Goal: Task Accomplishment & Management: Use online tool/utility

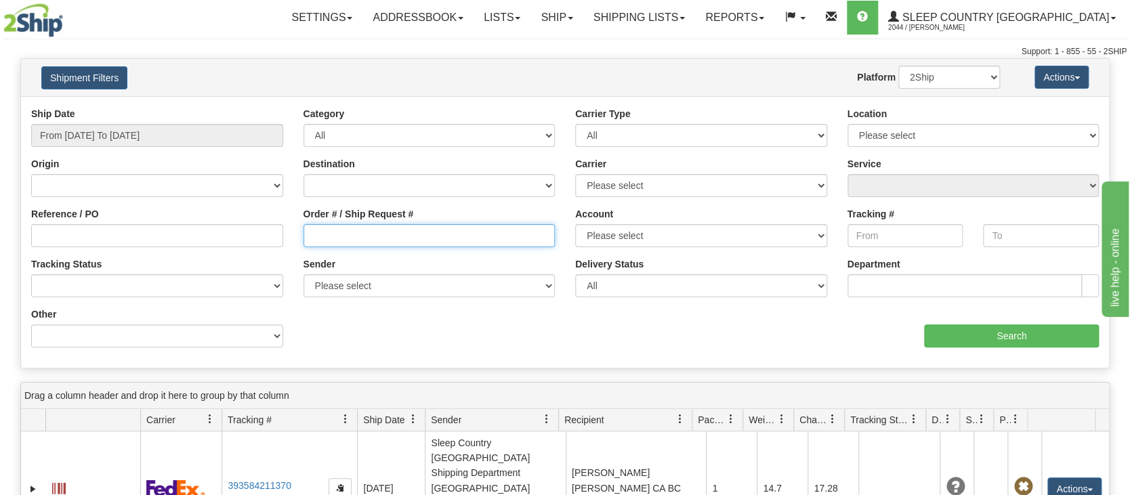
click at [333, 238] on input "Order # / Ship Request #" at bounding box center [429, 235] width 252 height 23
click at [316, 236] on input "Order # / Ship Request #" at bounding box center [429, 235] width 252 height 23
drag, startPoint x: 314, startPoint y: 223, endPoint x: 173, endPoint y: 192, distance: 144.8
click at [173, 192] on div "Ship Date From 08/27/2025 To 09/25/2025 Category All Inbound Outbound Carrier T…" at bounding box center [565, 232] width 1088 height 251
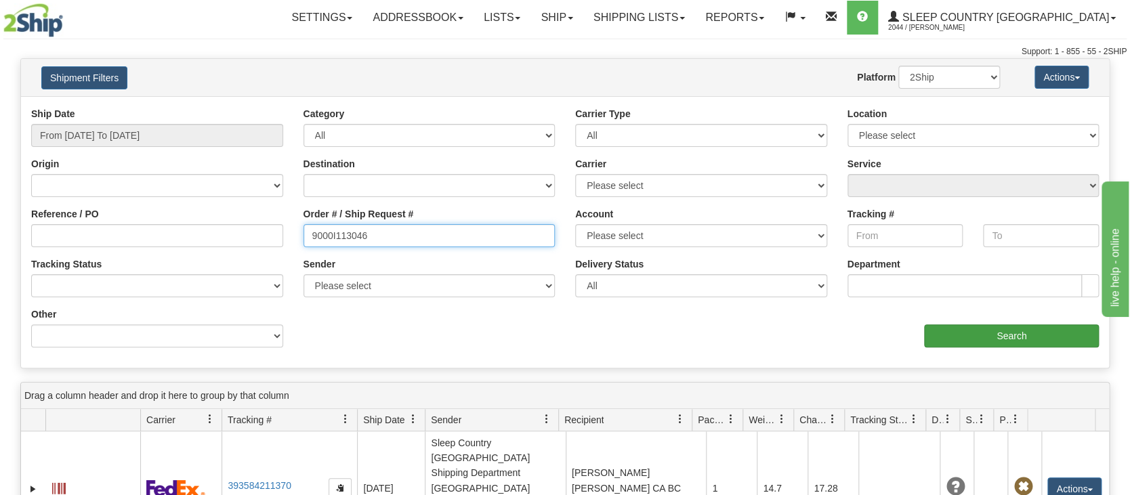
type input "9000I113046"
click at [945, 337] on input "Search" at bounding box center [1011, 335] width 175 height 23
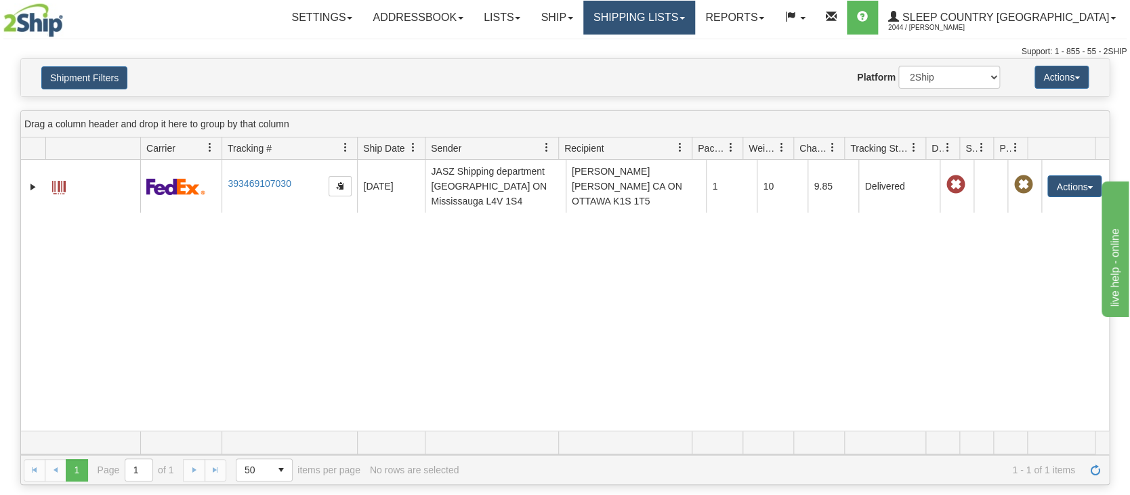
click at [671, 16] on link "Shipping lists" at bounding box center [639, 18] width 112 height 34
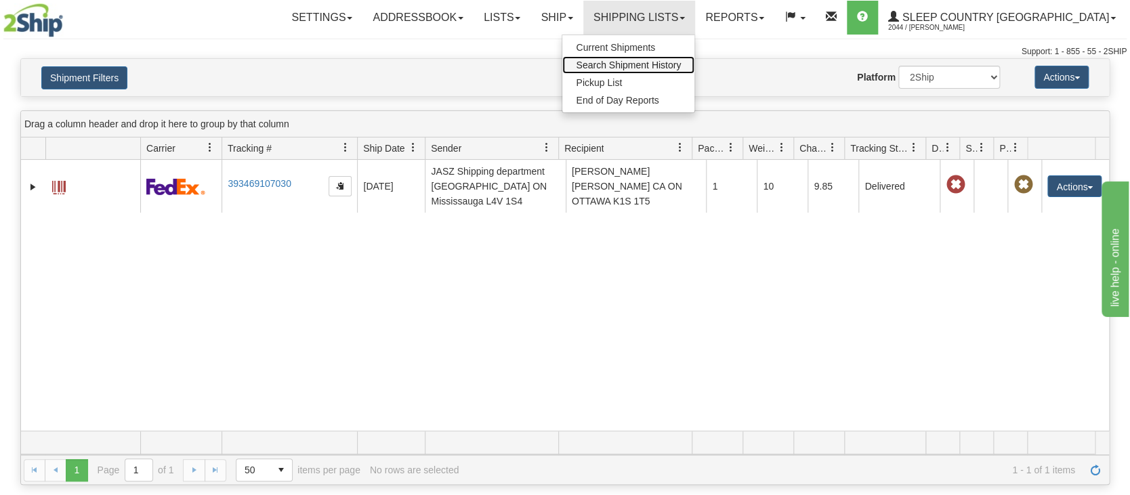
click at [681, 61] on span "Search Shipment History" at bounding box center [628, 65] width 105 height 11
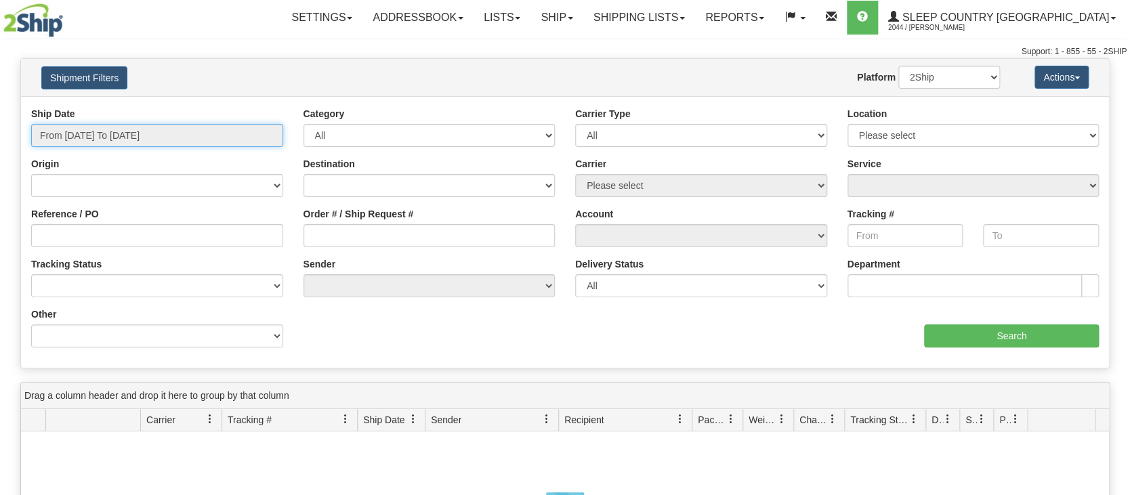
click at [141, 131] on input "From 09/24/2025 To 09/25/2025" at bounding box center [157, 135] width 252 height 23
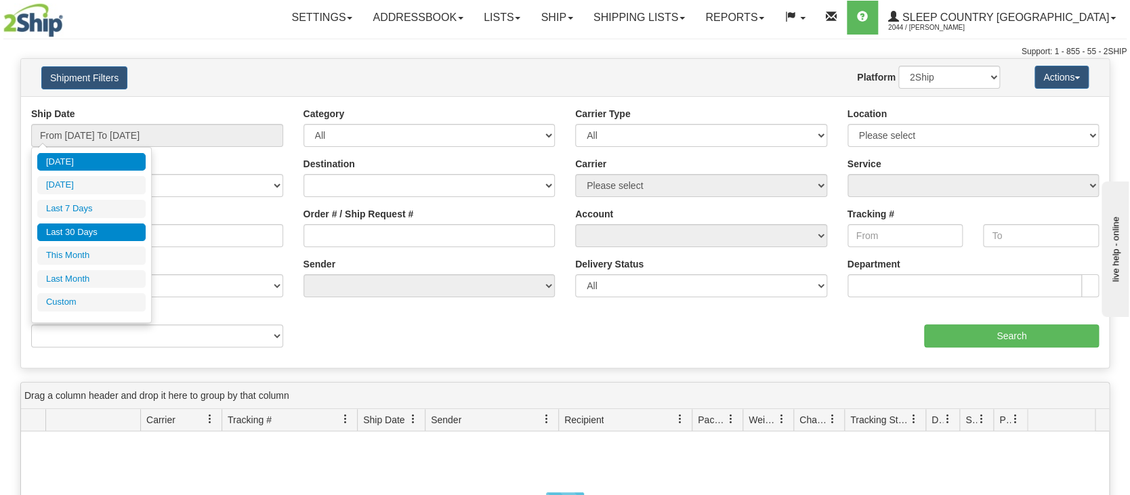
click at [81, 228] on li "Last 30 Days" at bounding box center [91, 233] width 108 height 18
type input "From 08/27/2025 To 09/25/2025"
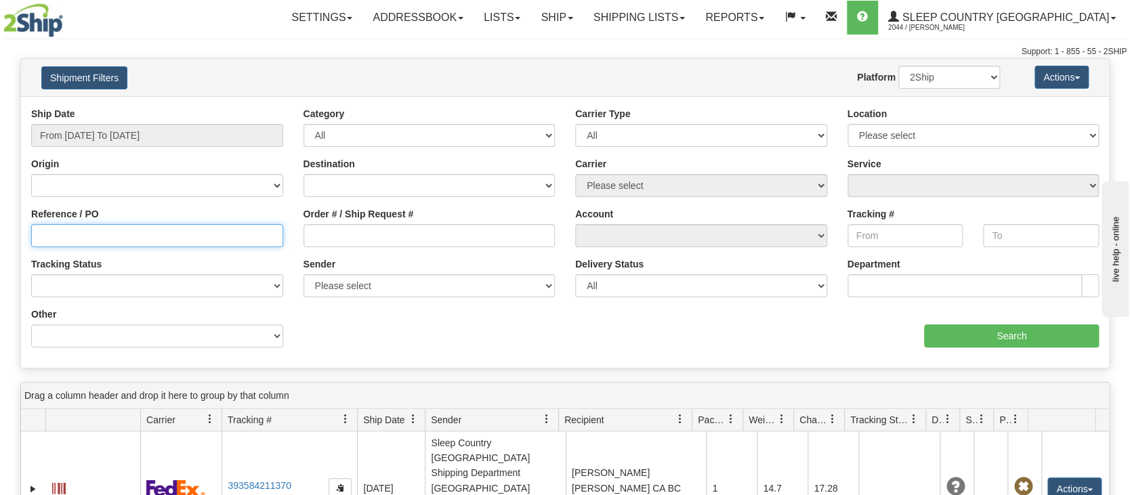
click at [123, 234] on input "Reference / PO" at bounding box center [157, 235] width 252 height 23
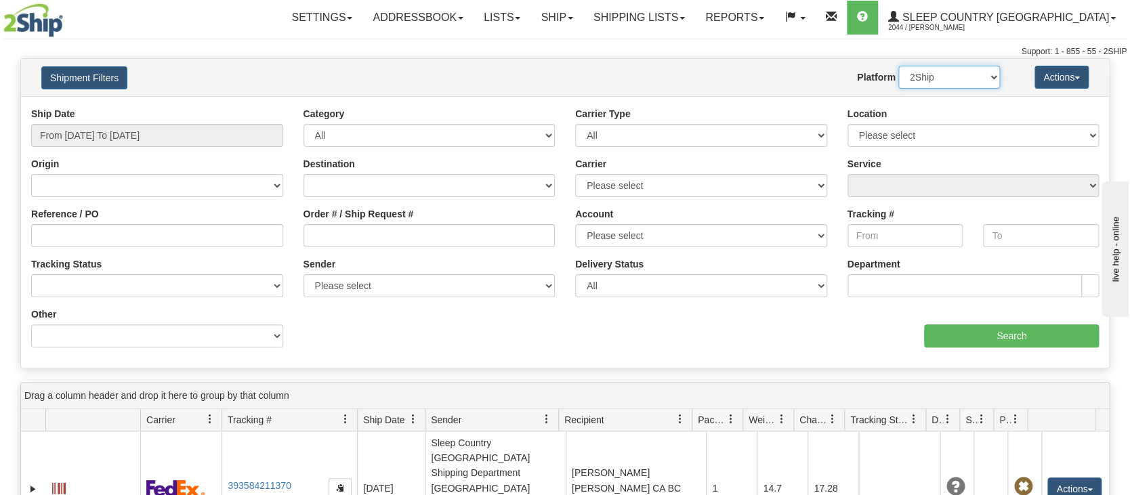
click at [993, 78] on select "2Ship Imported" at bounding box center [949, 77] width 102 height 23
select select "1"
click at [898, 66] on select "2Ship Imported" at bounding box center [949, 77] width 102 height 23
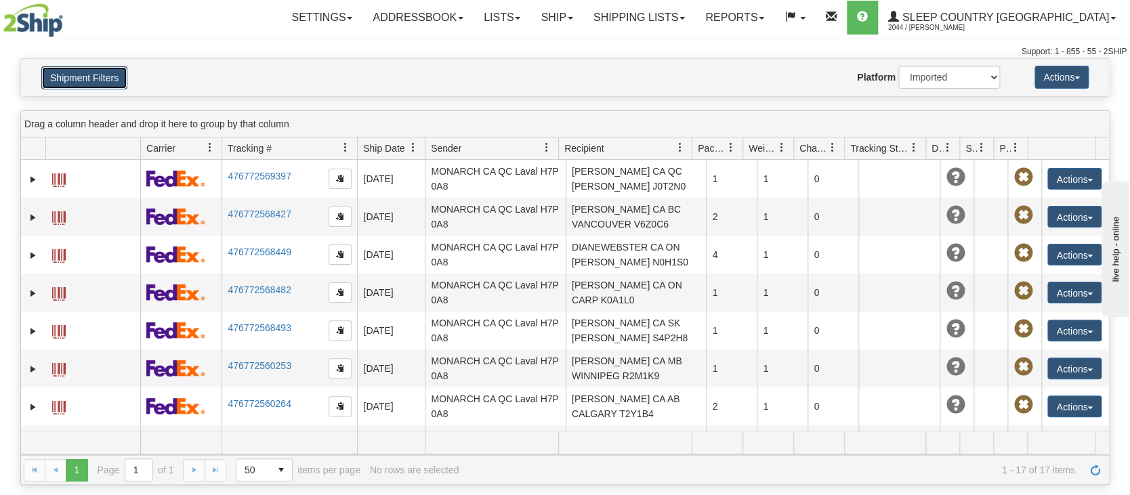
click at [100, 79] on button "Shipment Filters" at bounding box center [84, 77] width 86 height 23
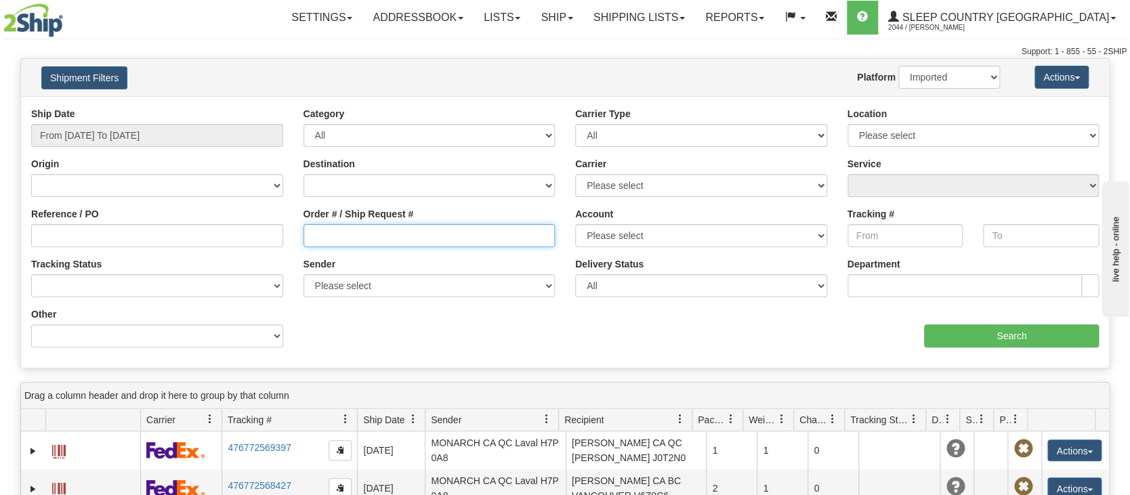
click at [332, 238] on input "Order # / Ship Request #" at bounding box center [429, 235] width 252 height 23
paste input "9000I113046"
type input "9000I113046"
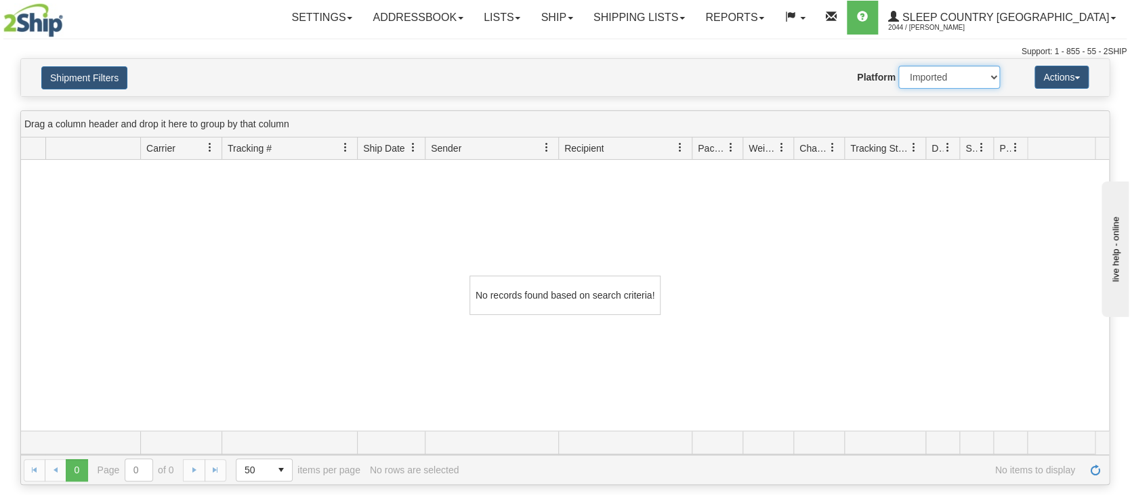
click at [990, 75] on select "2Ship Imported" at bounding box center [949, 77] width 102 height 23
select select "0"
click at [898, 66] on select "2Ship Imported" at bounding box center [949, 77] width 102 height 23
click at [813, 274] on div at bounding box center [565, 295] width 1088 height 271
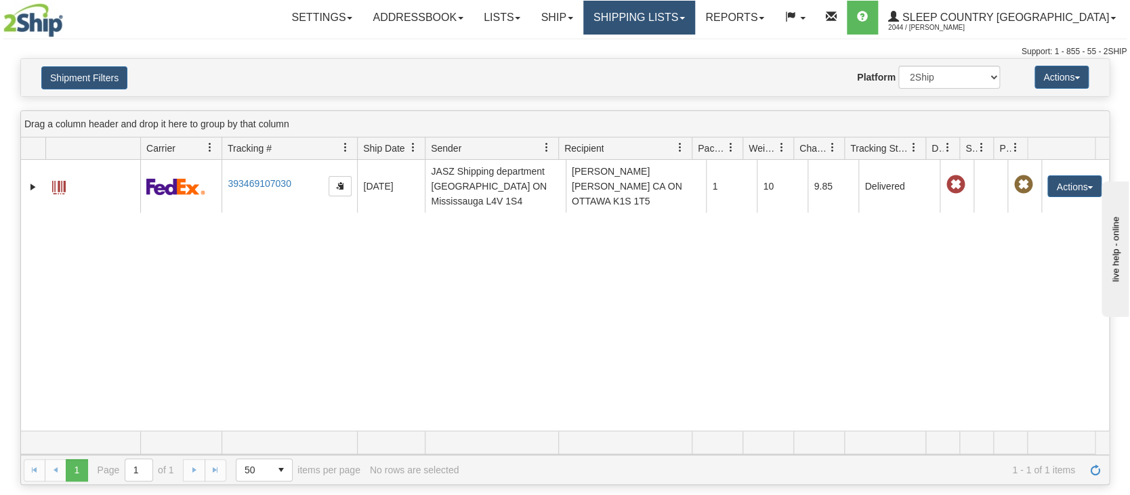
click at [695, 18] on link "Shipping lists" at bounding box center [639, 18] width 112 height 34
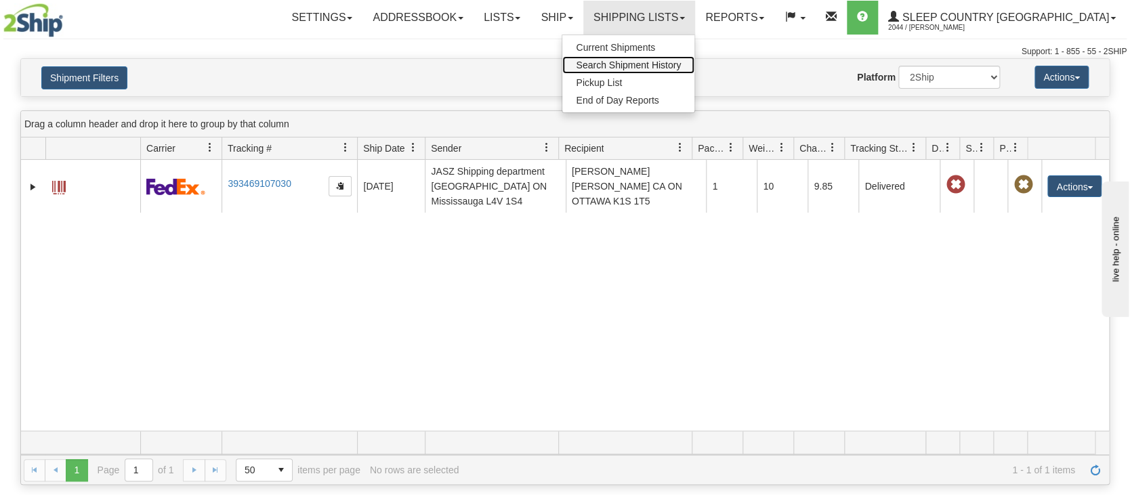
click at [666, 69] on link "Search Shipment History" at bounding box center [628, 65] width 132 height 18
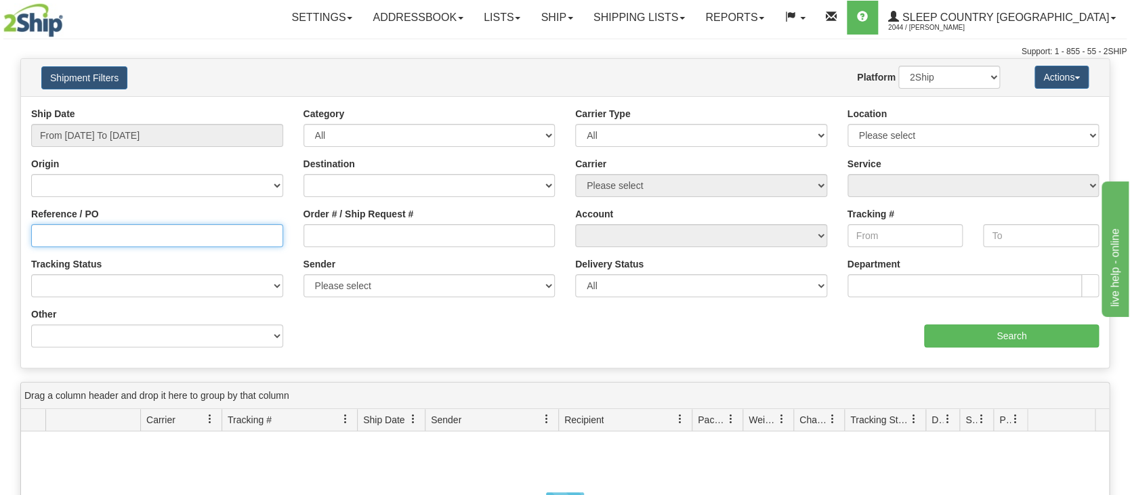
click at [153, 238] on input "Reference / PO" at bounding box center [157, 235] width 252 height 23
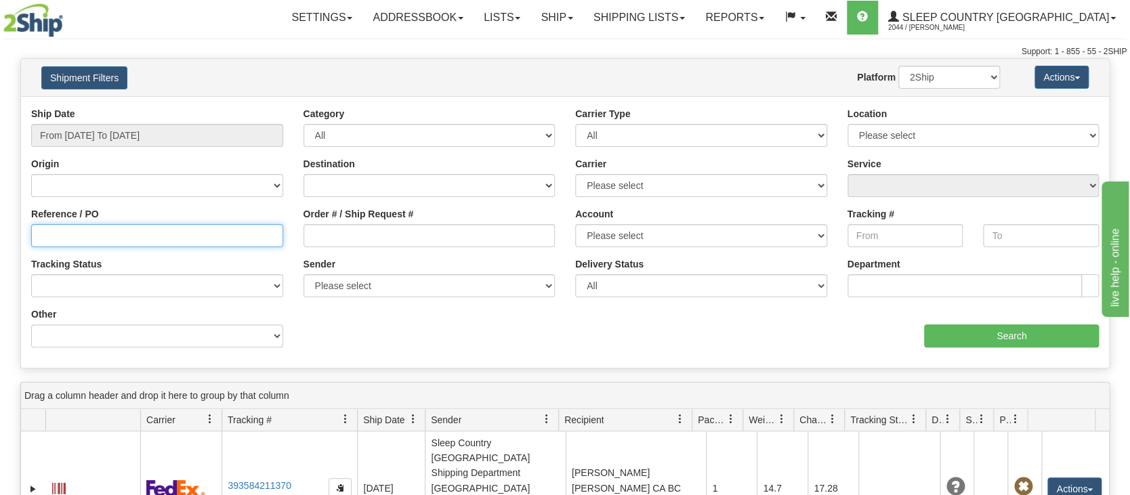
paste input "9000I113046"
type input "9000I113046"
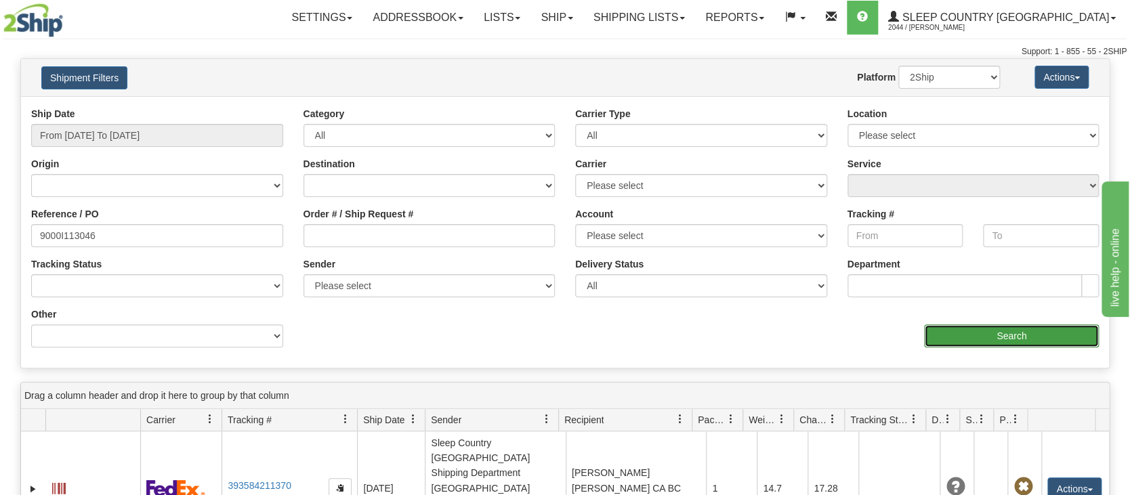
click at [1042, 330] on input "Search" at bounding box center [1011, 335] width 175 height 23
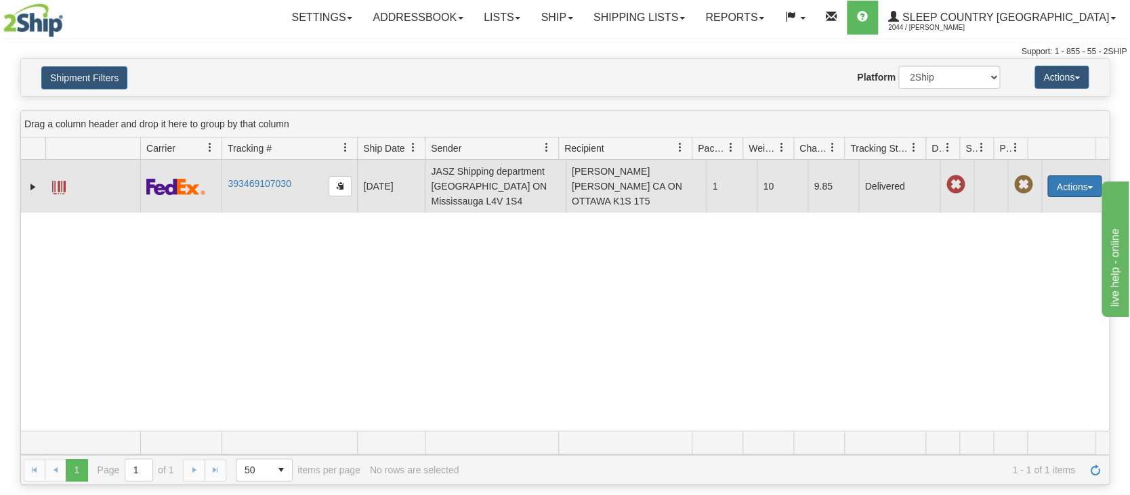
click at [1060, 187] on button "Actions" at bounding box center [1074, 186] width 54 height 22
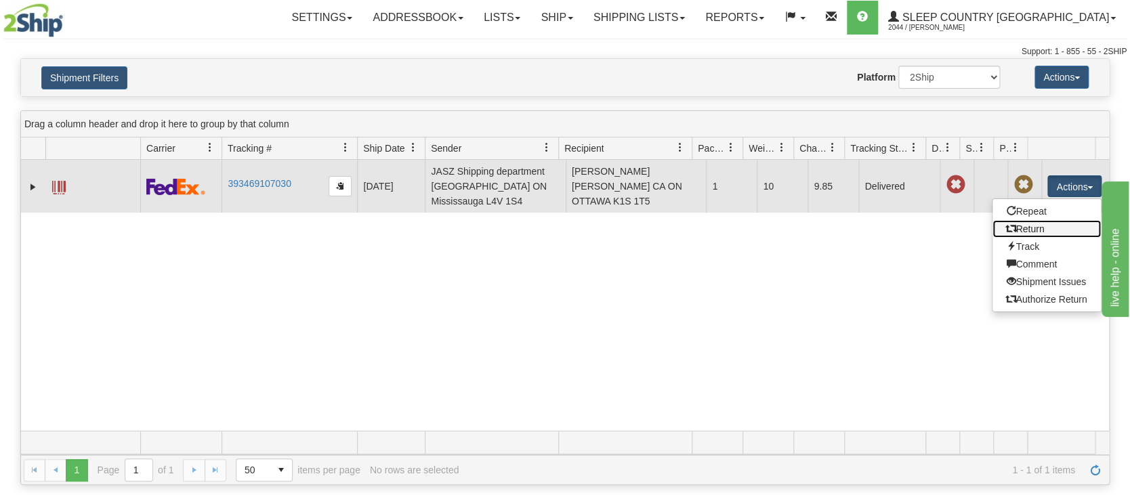
click at [1019, 225] on link "Return" at bounding box center [1046, 229] width 108 height 18
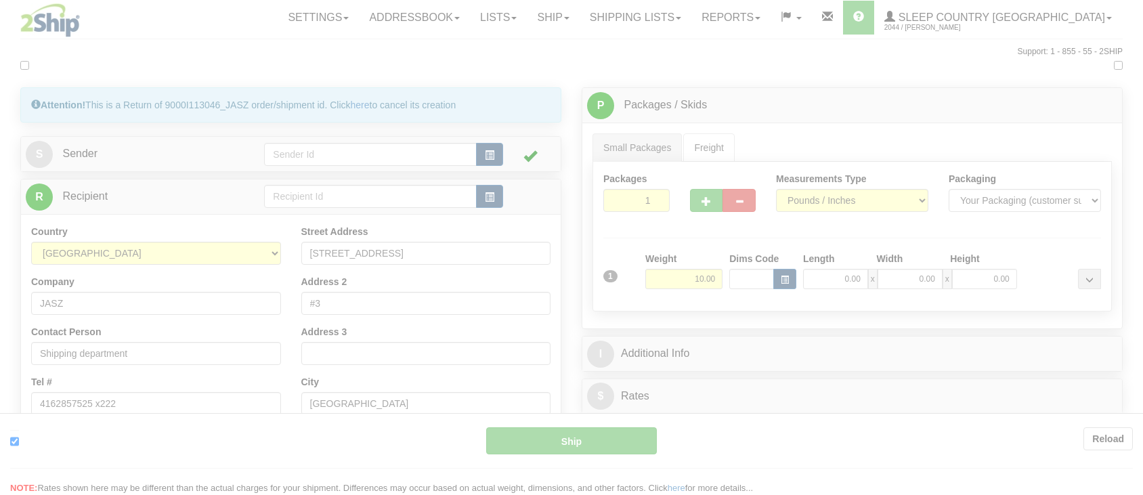
type input "92"
type input "13:46"
type input "16:00"
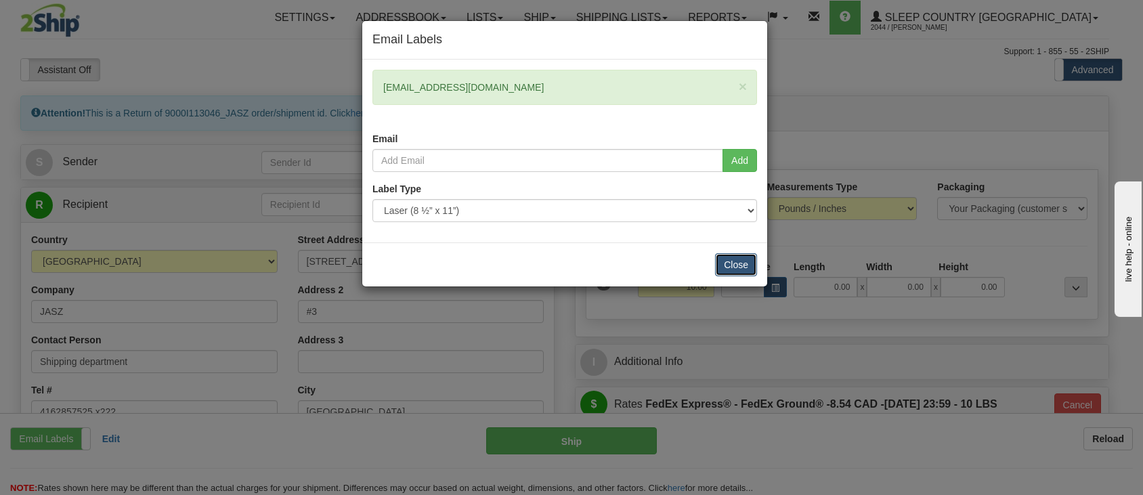
click at [720, 261] on button "Close" at bounding box center [736, 264] width 42 height 23
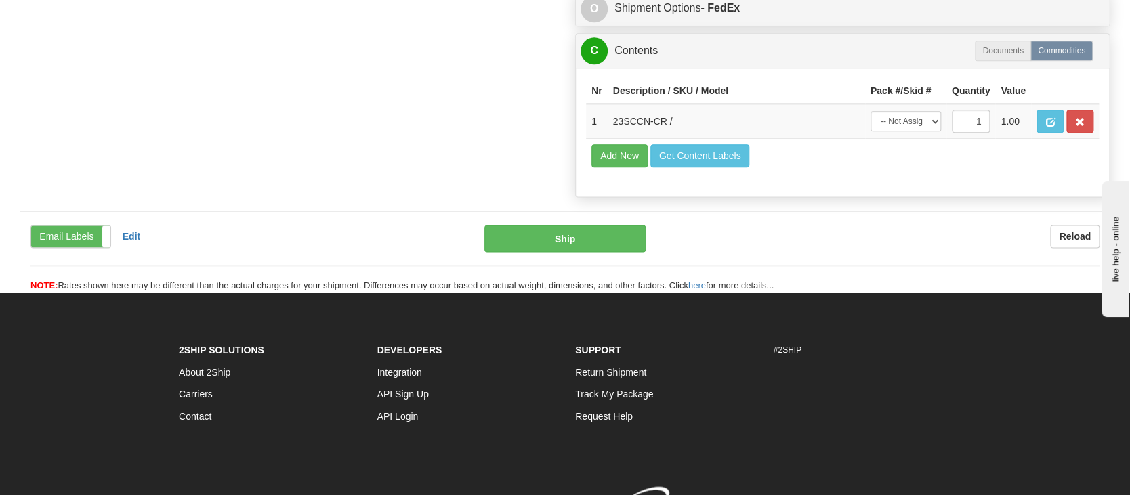
scroll to position [813, 0]
